Goal: Information Seeking & Learning: Learn about a topic

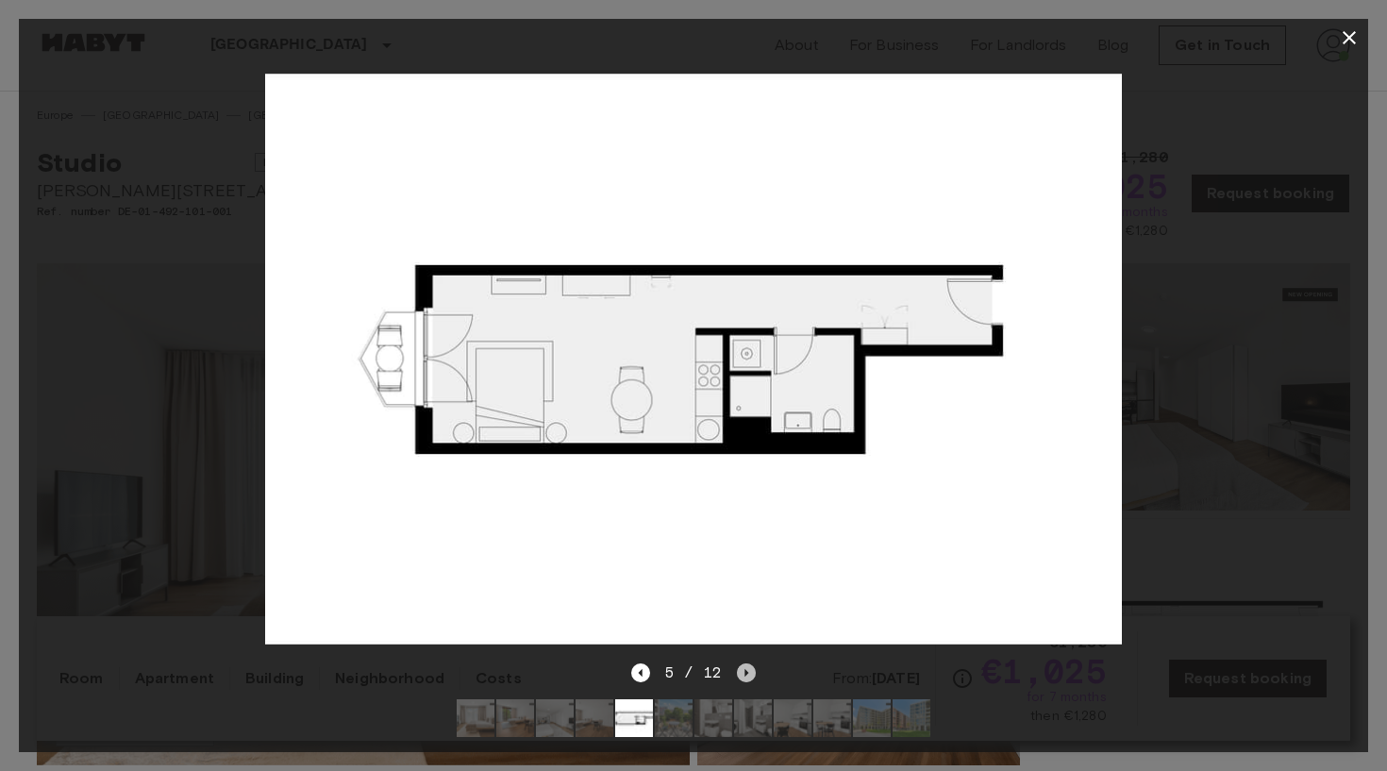
scroll to position [157, 0]
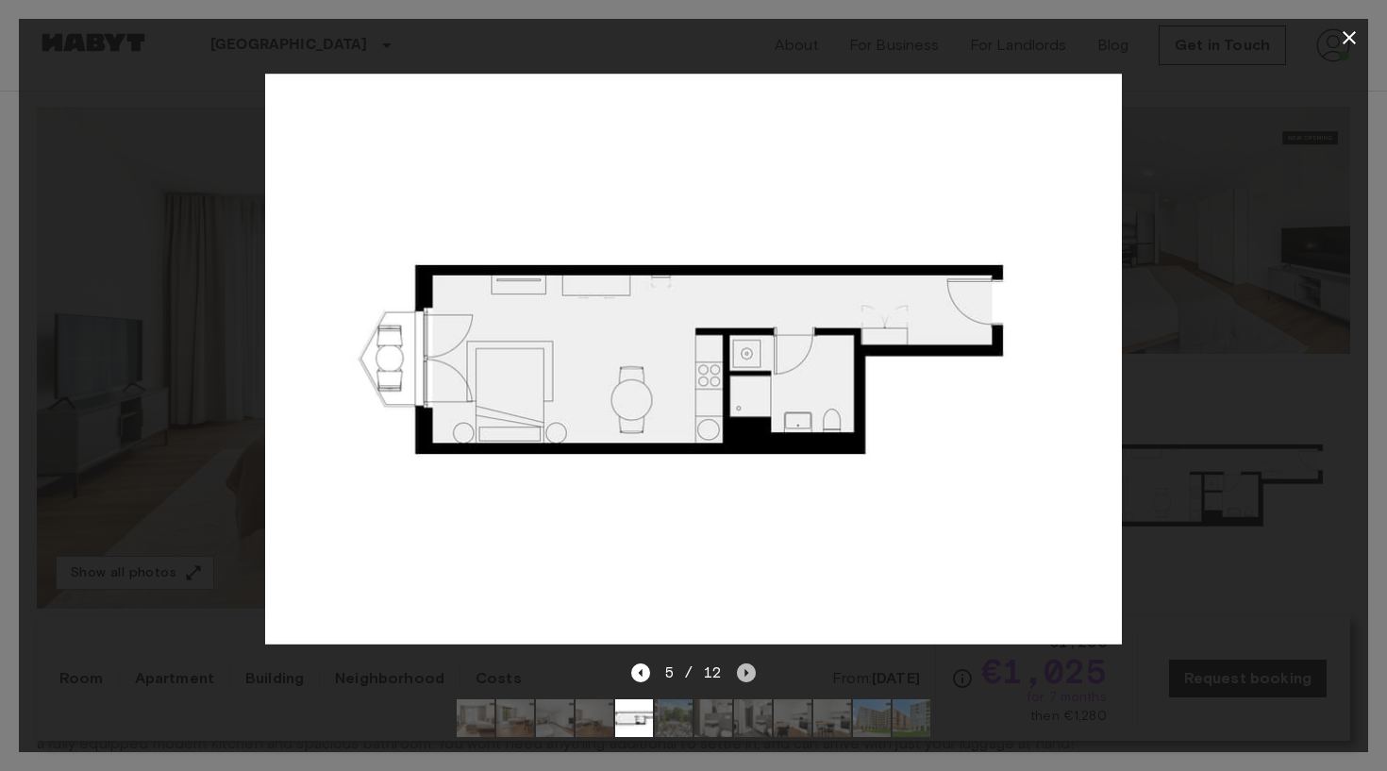
click at [752, 671] on icon "Next image" at bounding box center [746, 672] width 19 height 19
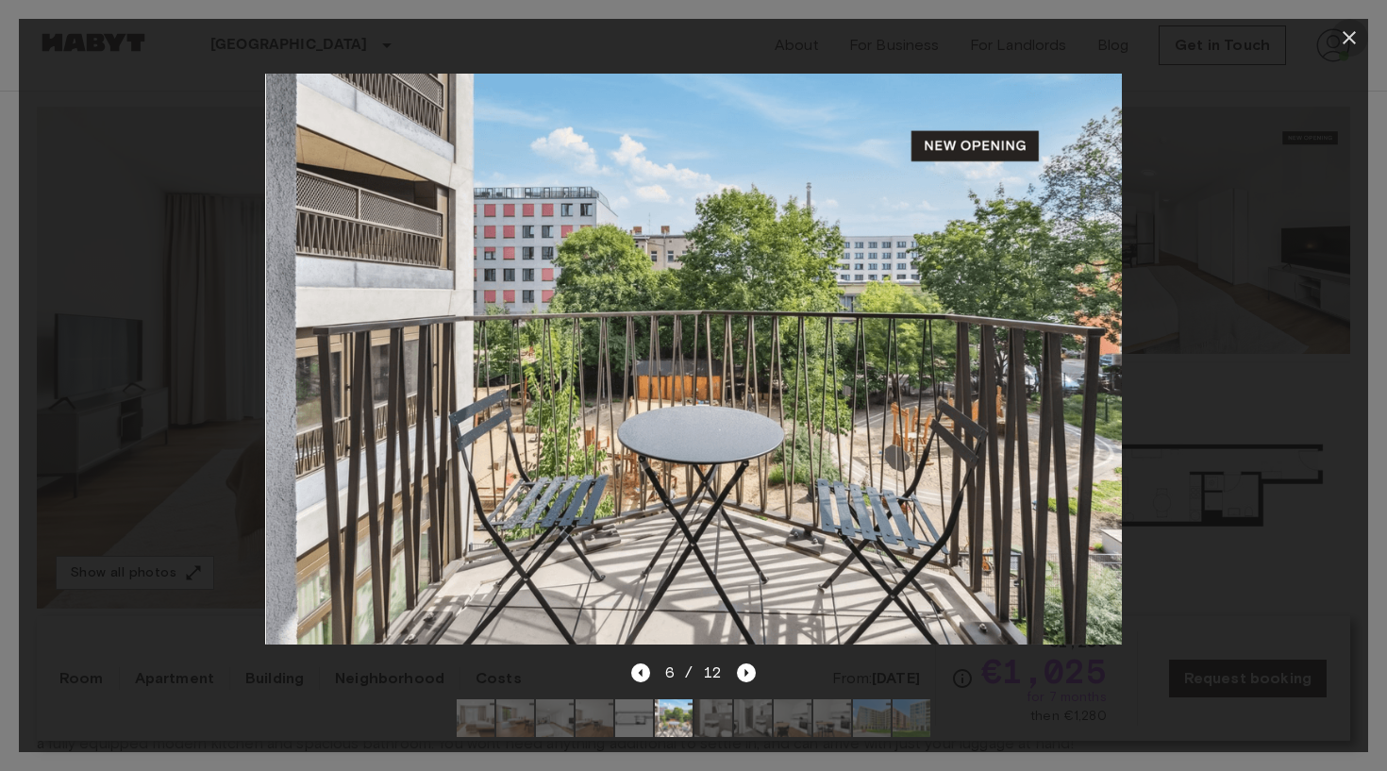
click at [1342, 42] on icon "button" at bounding box center [1349, 37] width 23 height 23
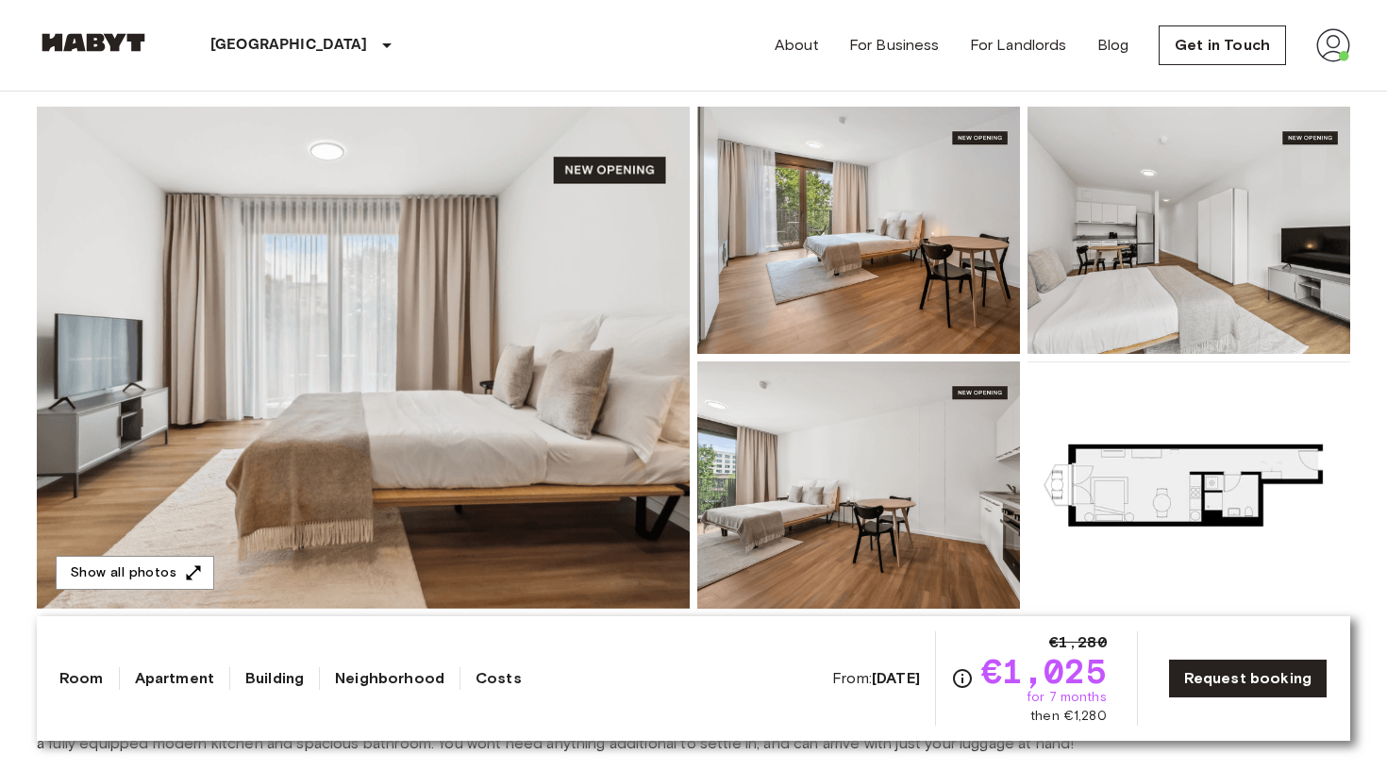
click at [116, 42] on img at bounding box center [93, 42] width 113 height 19
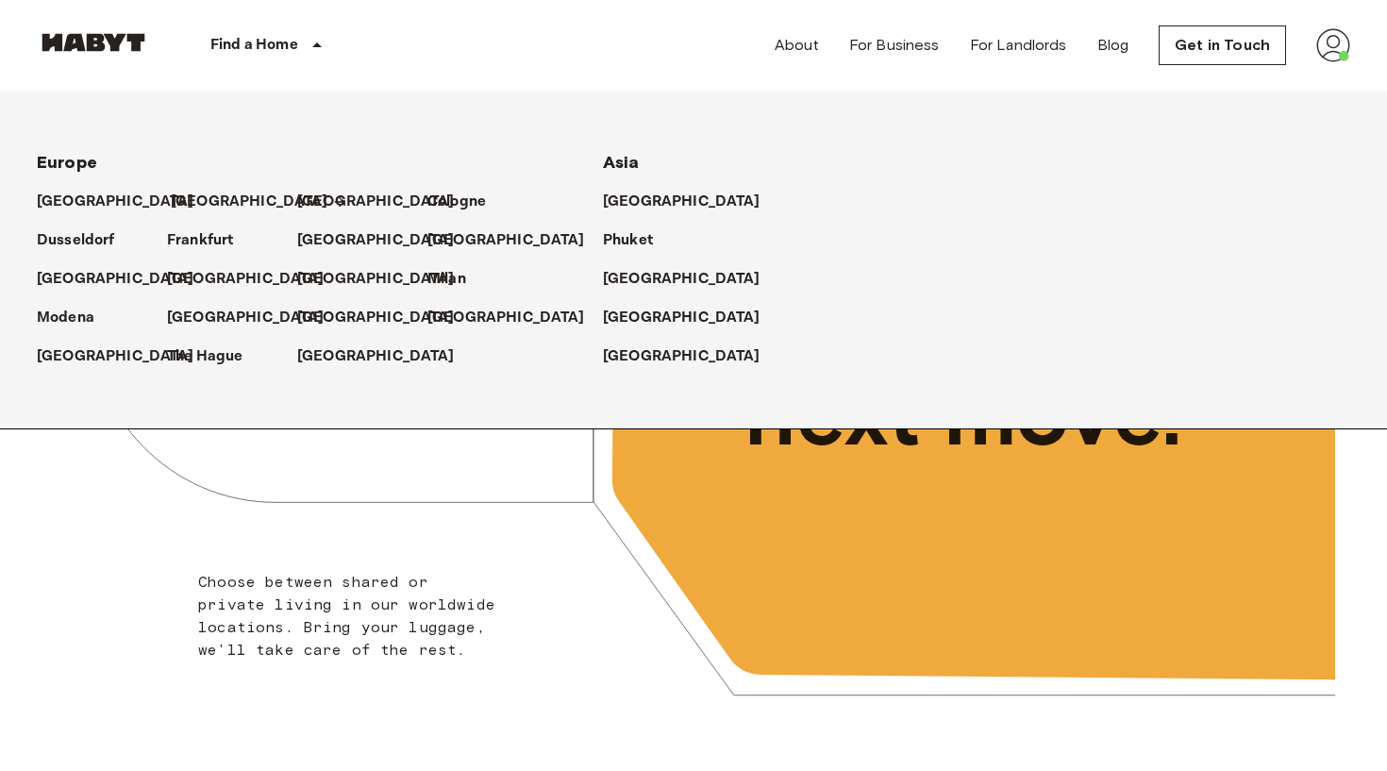
click at [182, 201] on p "[GEOGRAPHIC_DATA]" at bounding box center [250, 202] width 158 height 23
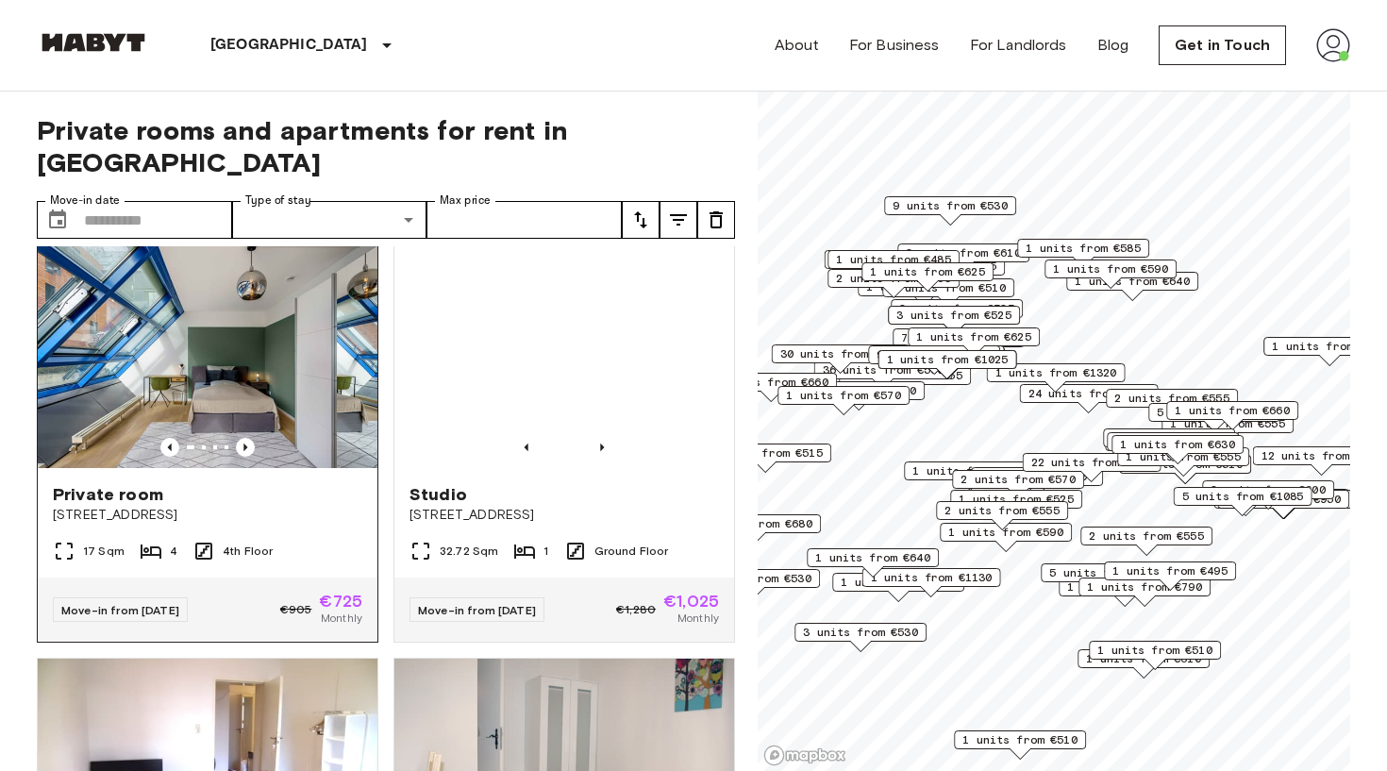
scroll to position [7, 0]
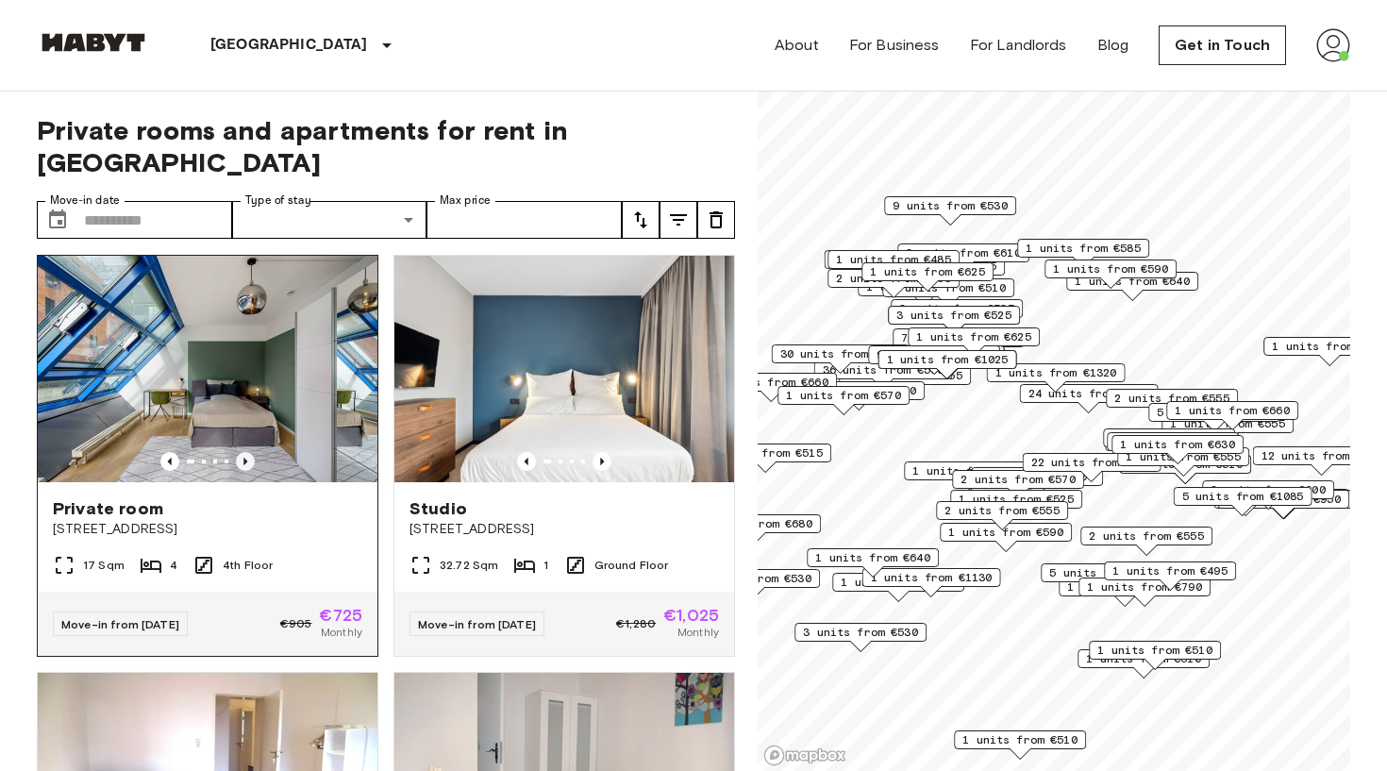
click at [241, 452] on icon "Previous image" at bounding box center [245, 461] width 19 height 19
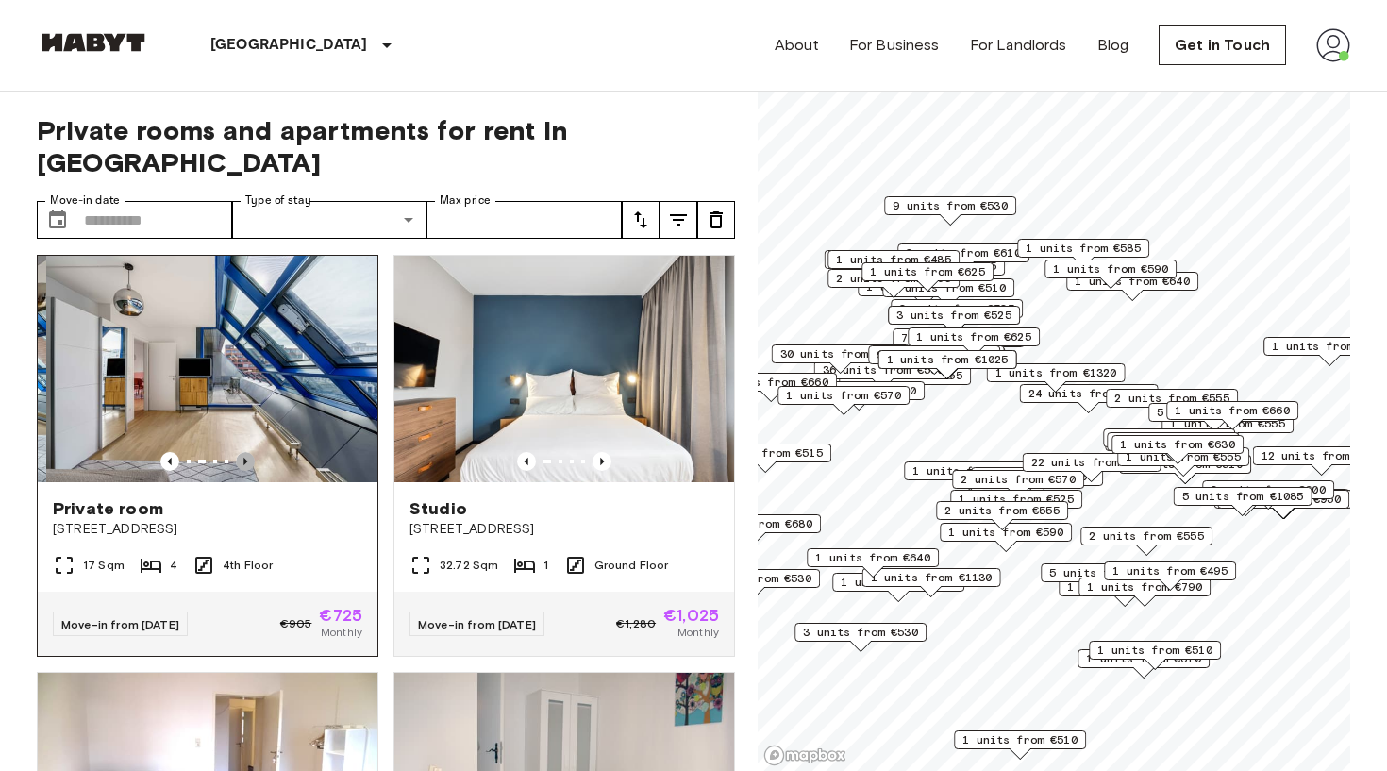
click at [241, 452] on icon "Previous image" at bounding box center [245, 461] width 19 height 19
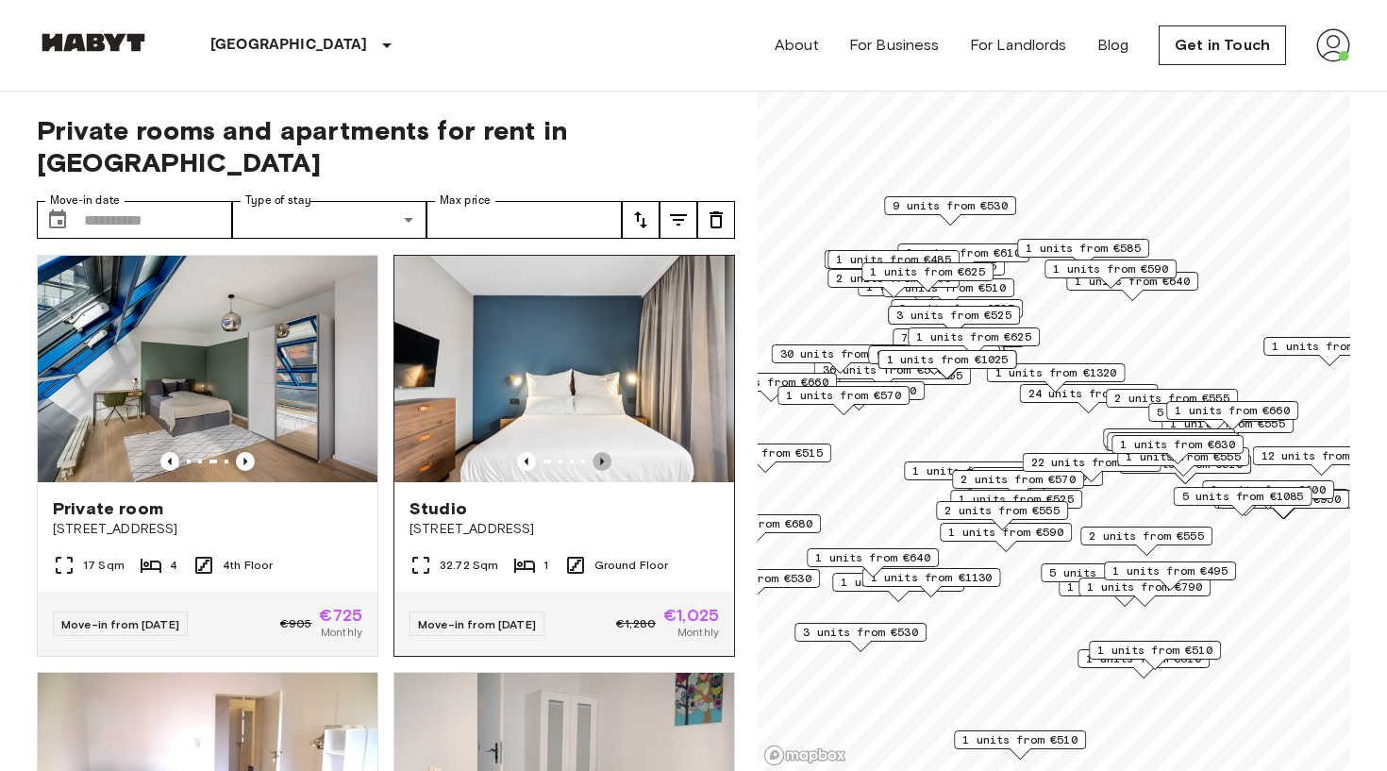
click at [601, 457] on icon "Previous image" at bounding box center [602, 461] width 4 height 8
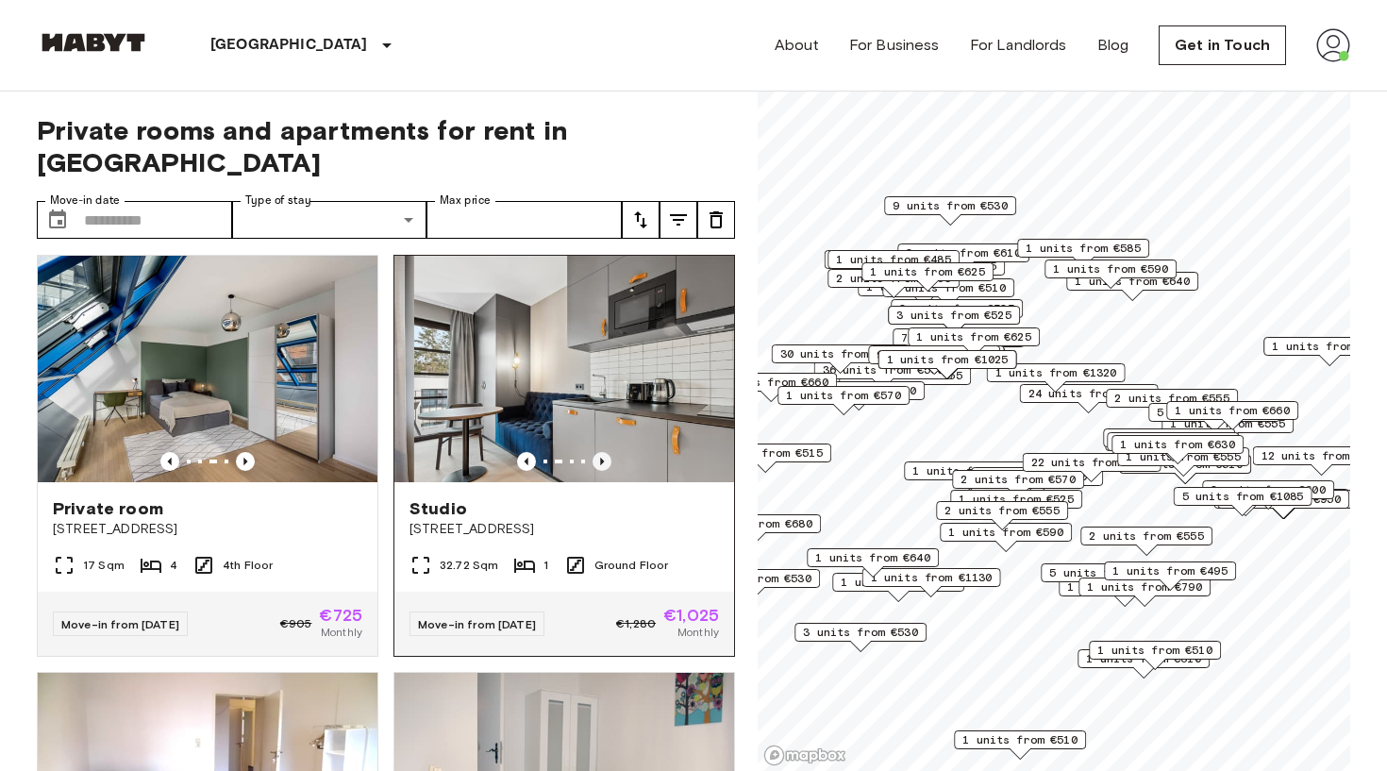
click at [601, 457] on icon "Previous image" at bounding box center [602, 461] width 4 height 8
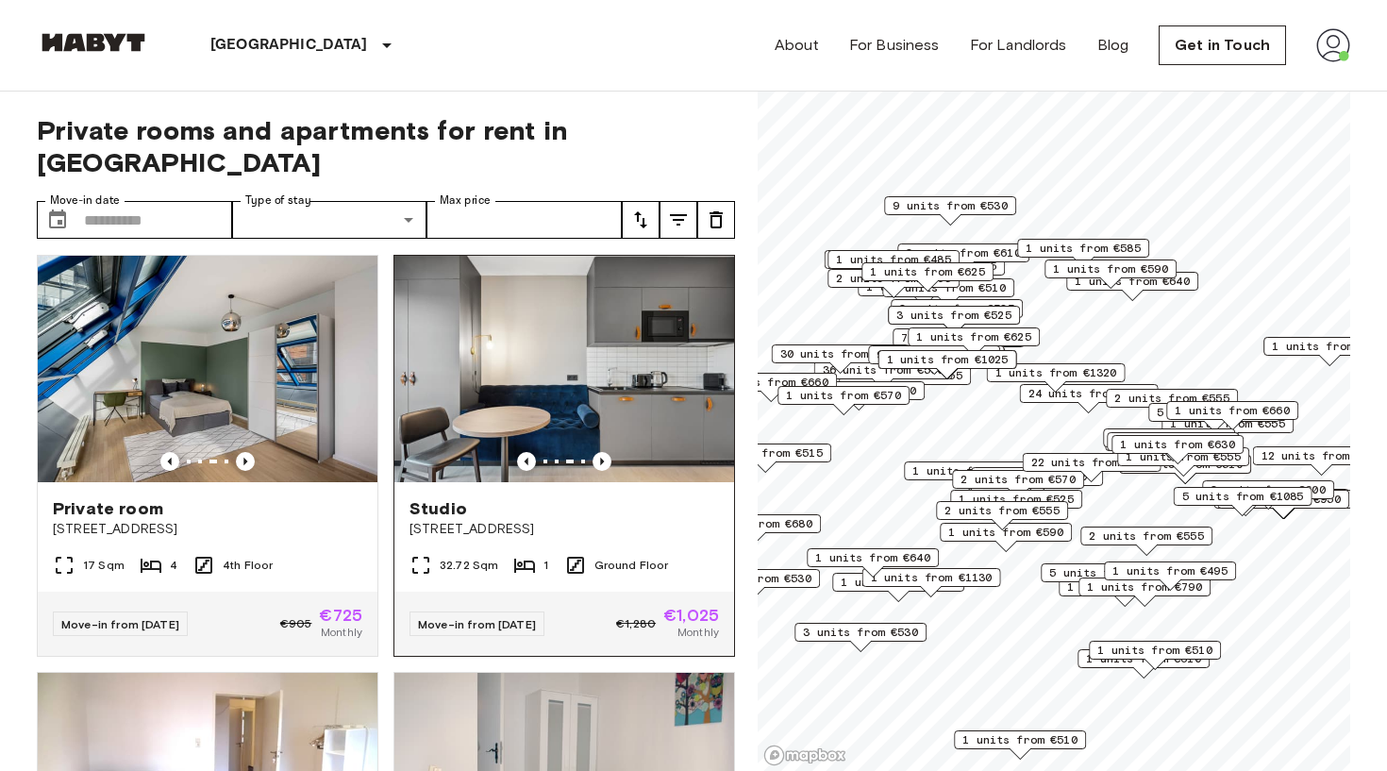
scroll to position [0, 0]
